Goal: Information Seeking & Learning: Understand process/instructions

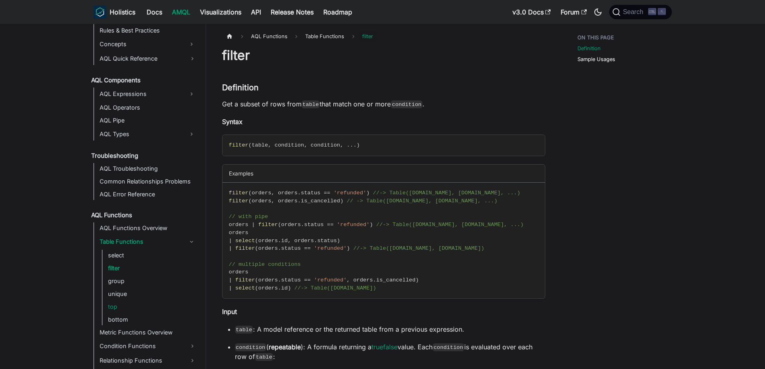
scroll to position [410, 0]
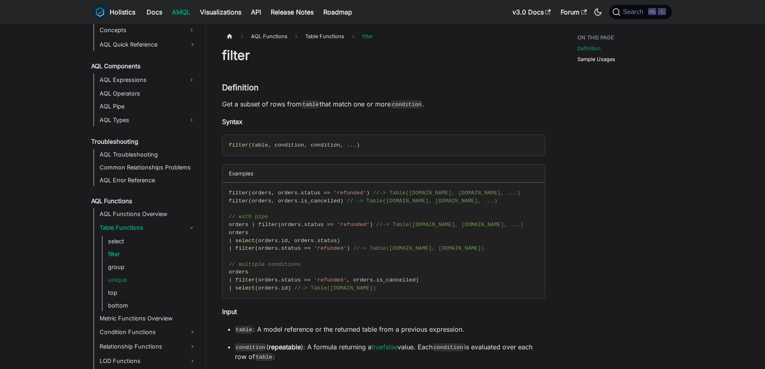
click at [136, 284] on link "unique" at bounding box center [152, 279] width 93 height 11
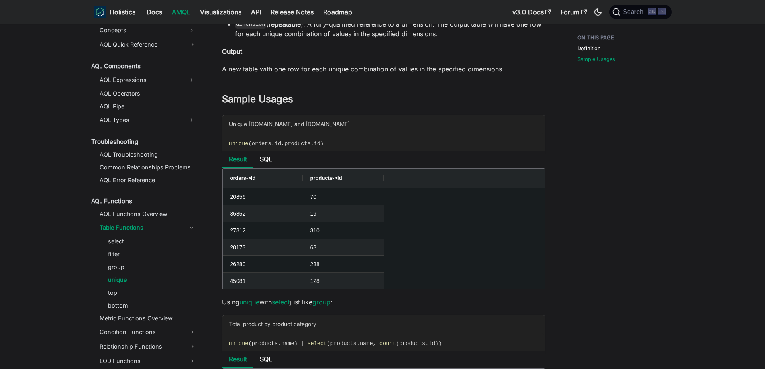
scroll to position [321, 0]
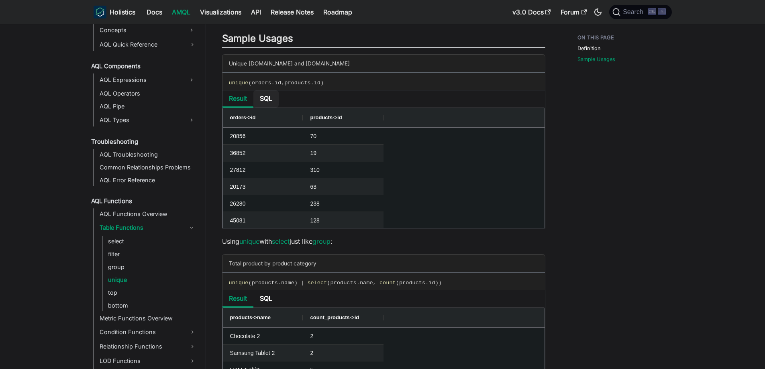
click at [268, 99] on li "SQL" at bounding box center [265, 98] width 25 height 17
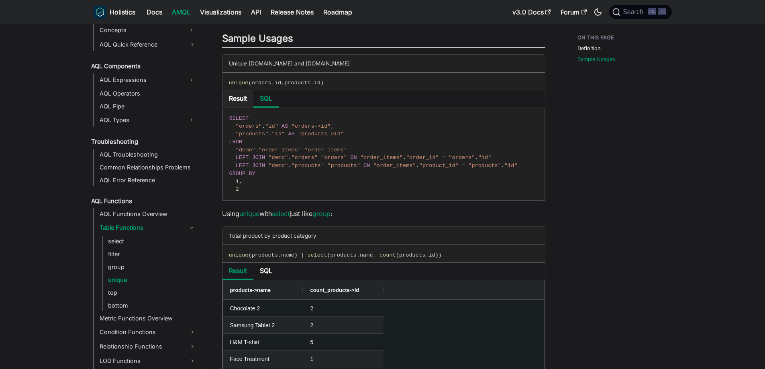
click at [229, 98] on li "Result" at bounding box center [238, 98] width 31 height 17
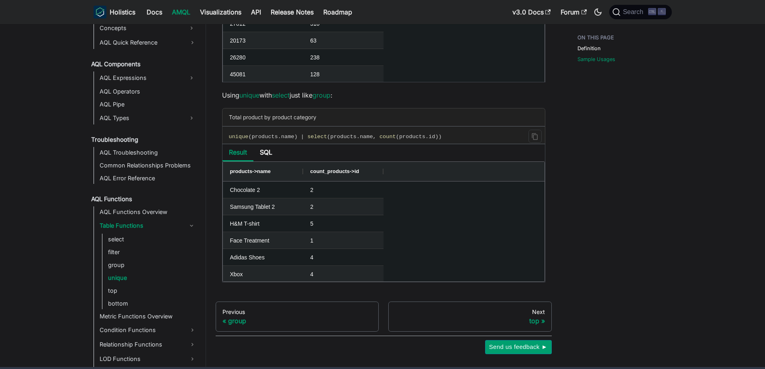
scroll to position [482, 0]
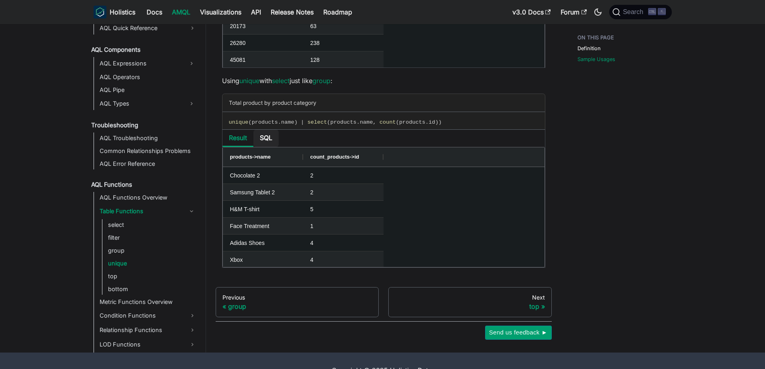
click at [263, 139] on li "SQL" at bounding box center [265, 138] width 25 height 17
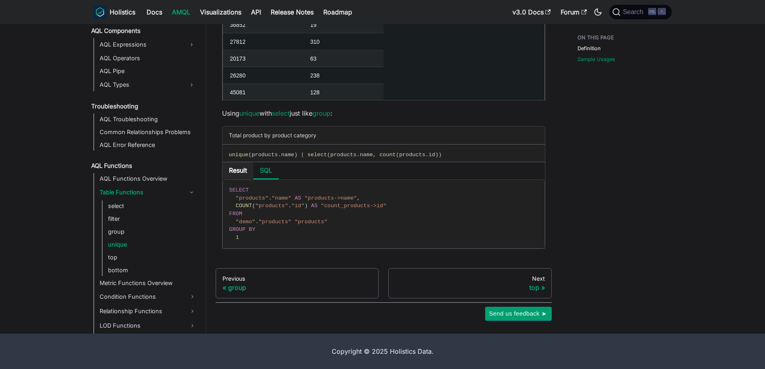
click at [236, 171] on li "Result" at bounding box center [238, 170] width 31 height 17
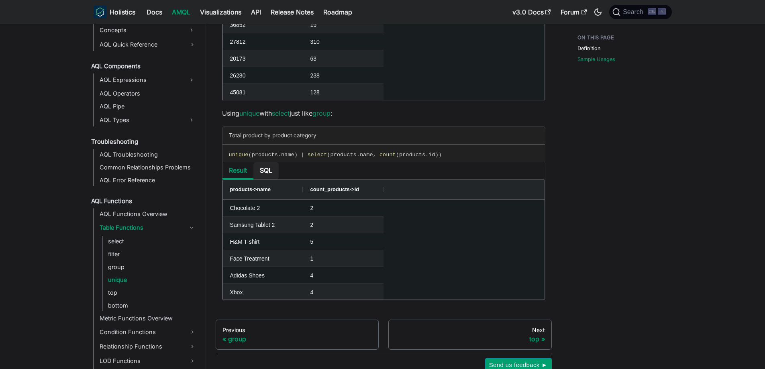
click at [263, 176] on li "SQL" at bounding box center [265, 170] width 25 height 17
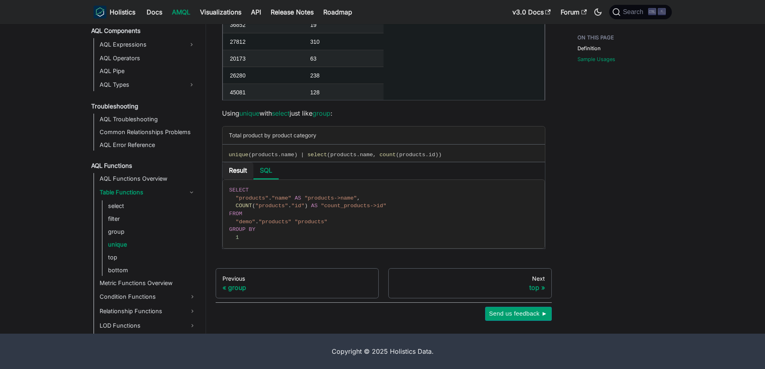
click at [236, 169] on li "Result" at bounding box center [238, 170] width 31 height 17
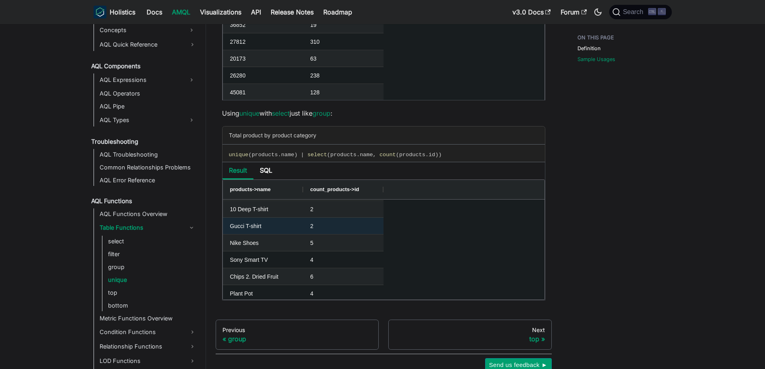
scroll to position [562, 0]
